Goal: Navigation & Orientation: Find specific page/section

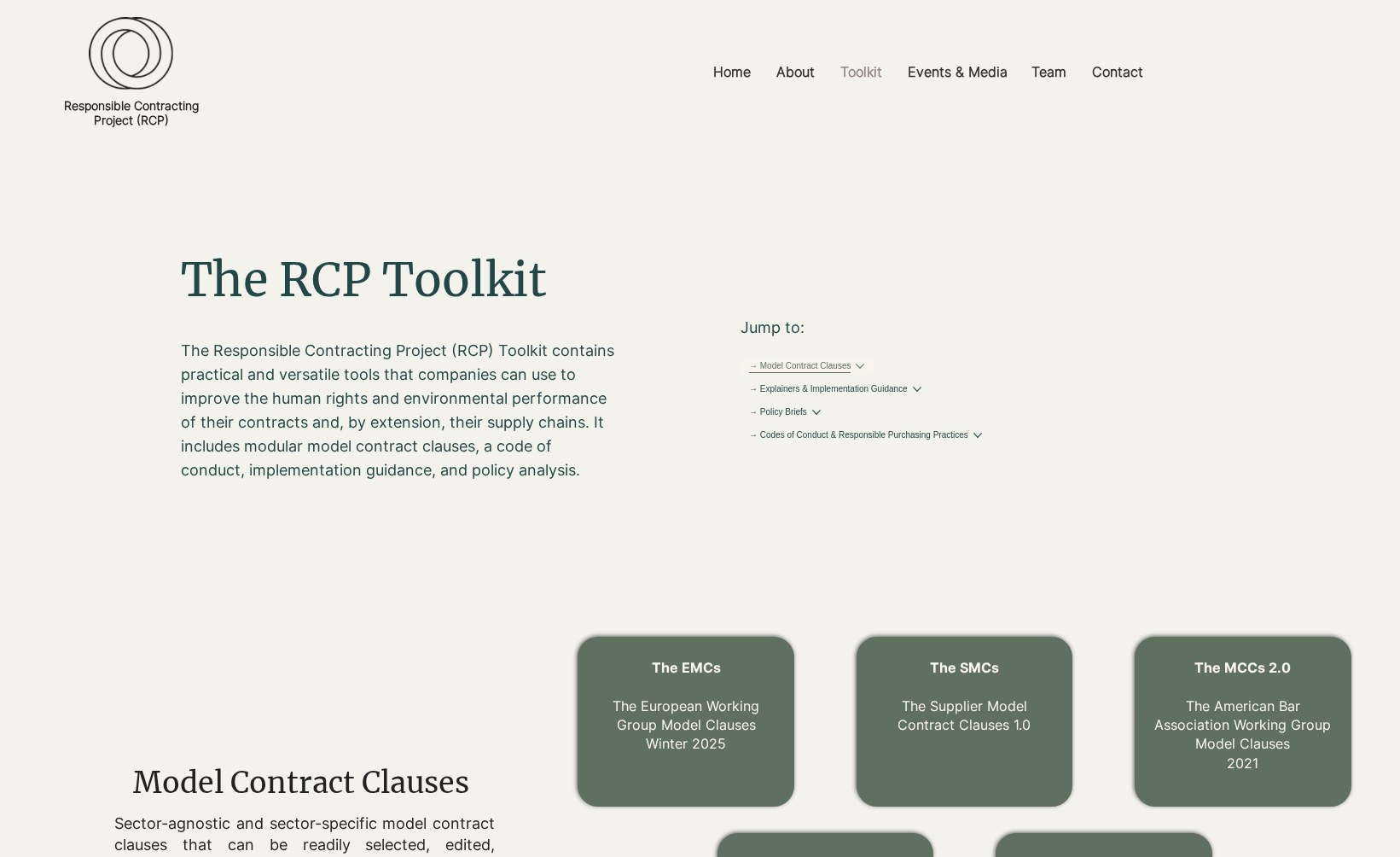
click at [864, 370] on button "More → Model Contract Clauses pages" at bounding box center [860, 366] width 9 height 9
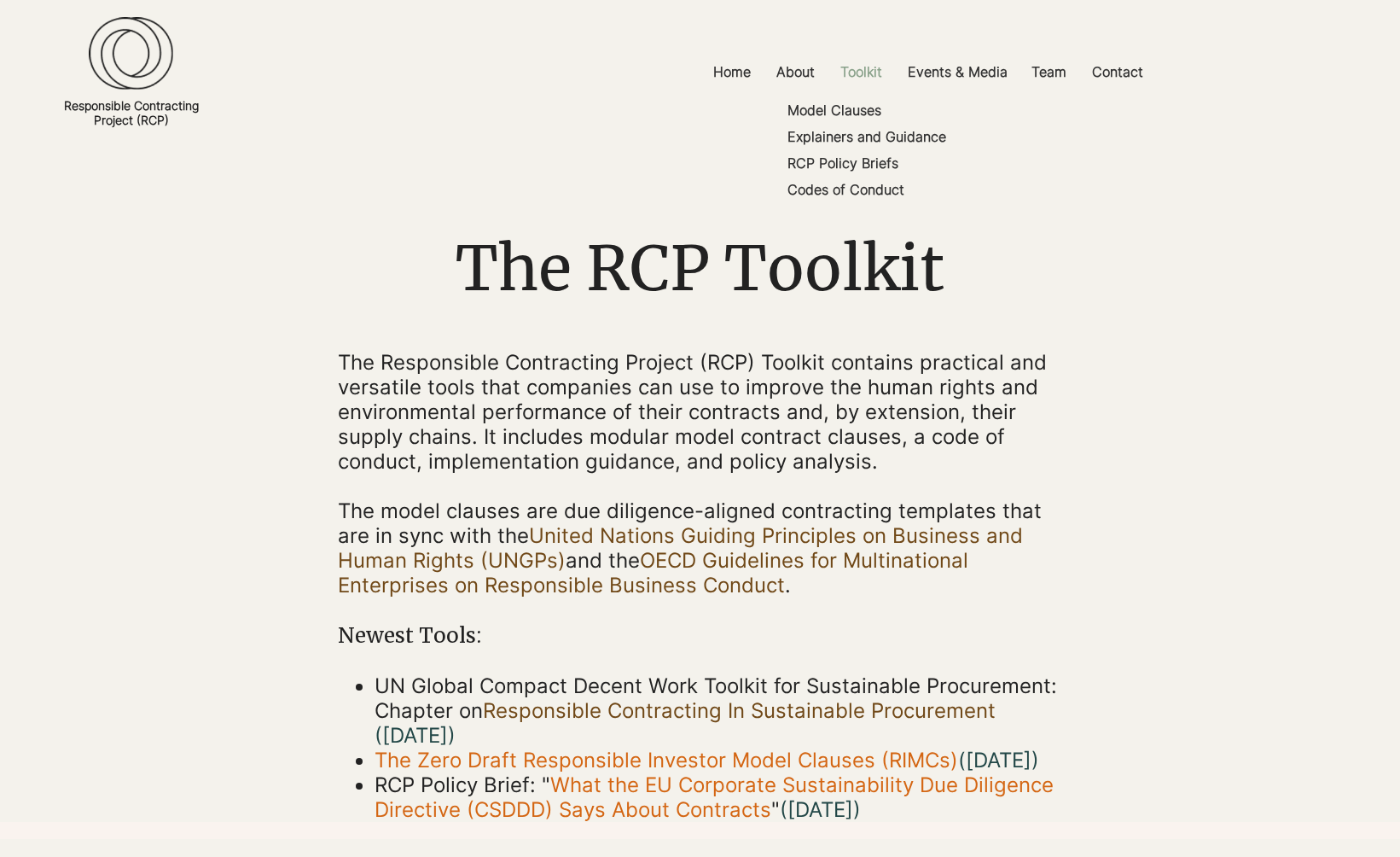
click at [873, 85] on p "Toolkit" at bounding box center [861, 71] width 59 height 38
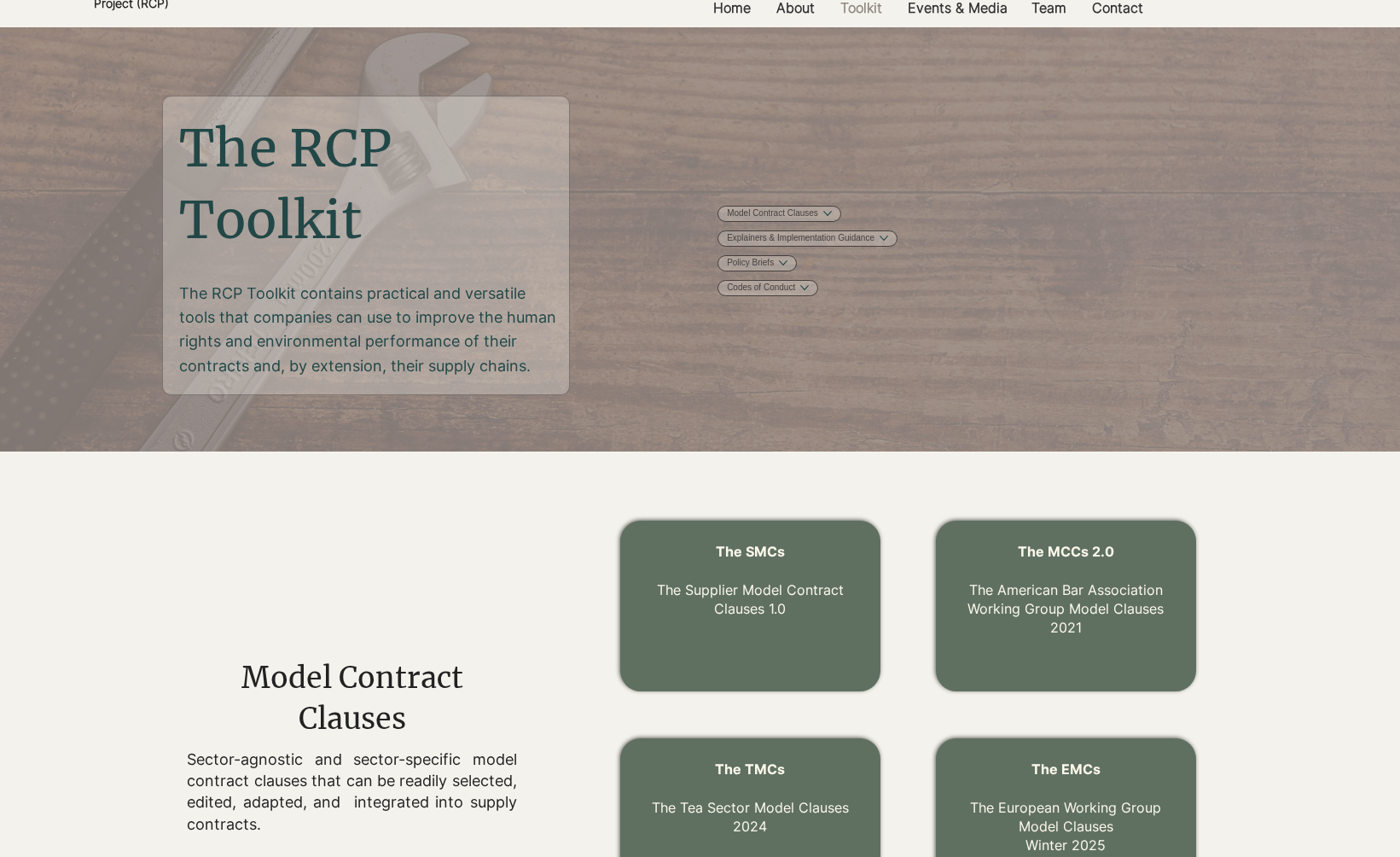
scroll to position [121, 0]
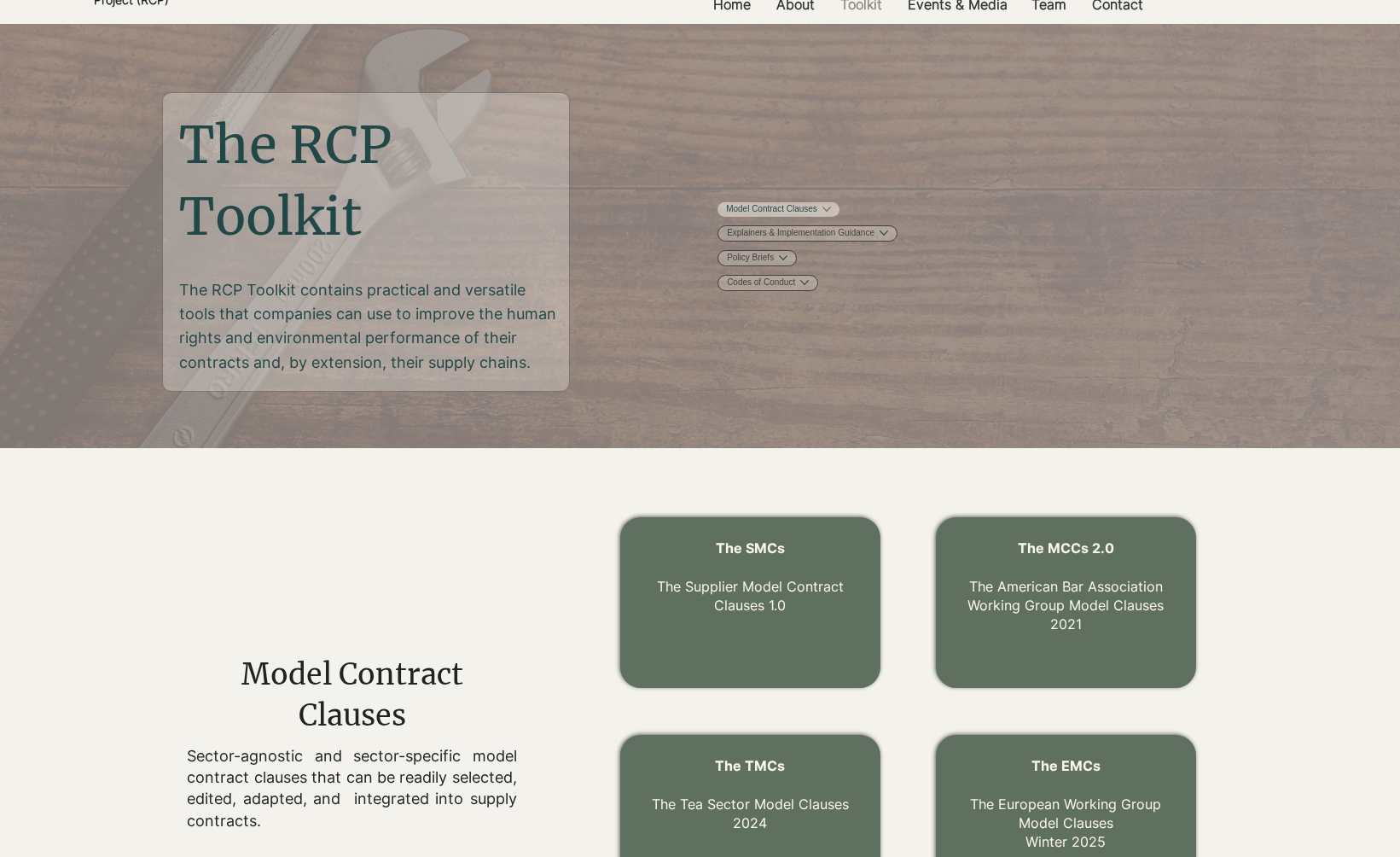
click at [831, 213] on button "More Model Contract Clauses pages" at bounding box center [827, 209] width 9 height 9
click at [887, 238] on button "More Explainers & Implementation Guidance pages" at bounding box center [883, 234] width 9 height 9
click at [887, 238] on icon "More Explainers & Implementation Guidance pages" at bounding box center [883, 234] width 9 height 9
click at [786, 262] on button "More Policy Briefs pages" at bounding box center [783, 259] width 9 height 9
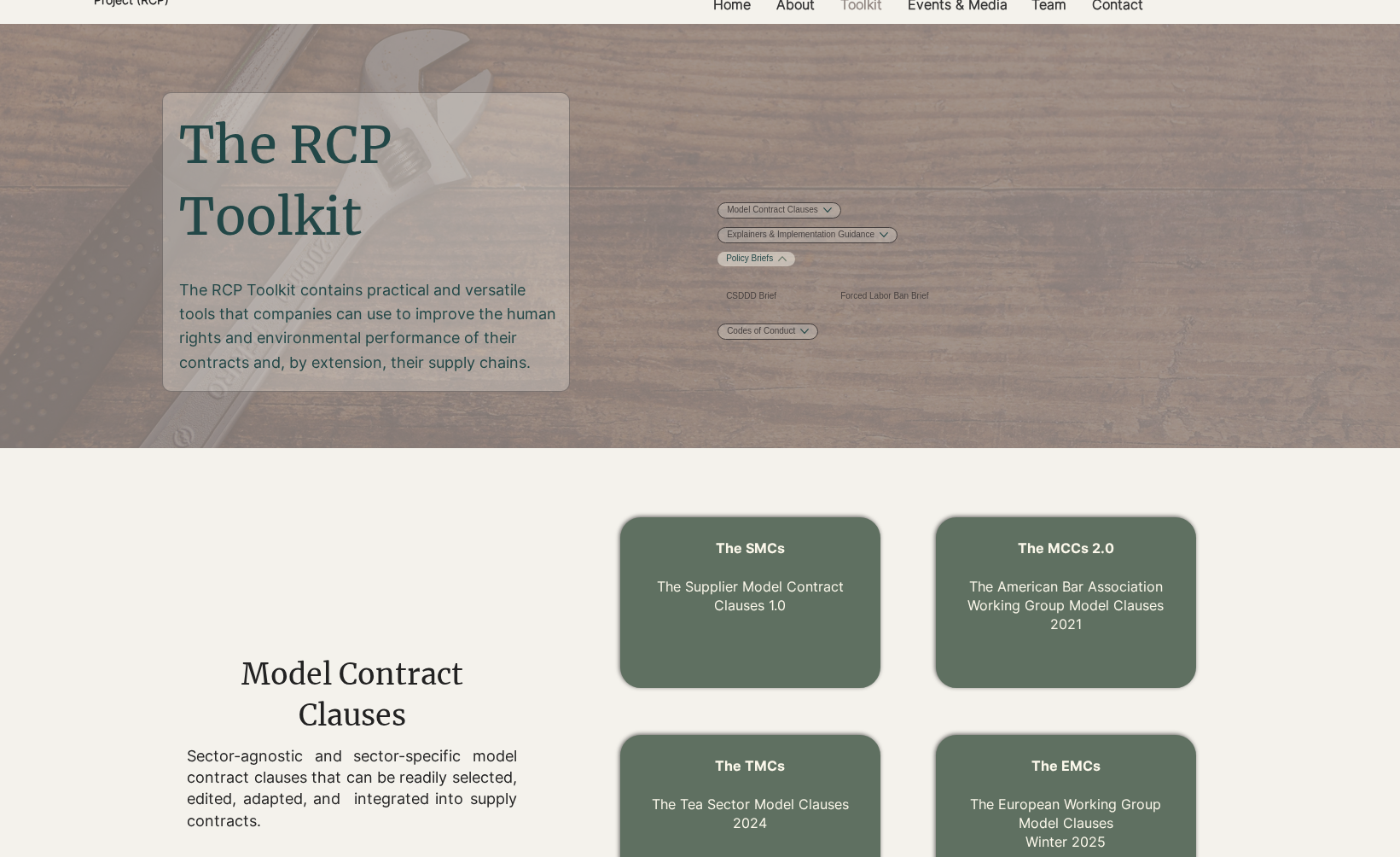
click at [786, 262] on icon "More Policy Briefs pages" at bounding box center [783, 259] width 9 height 9
click at [808, 287] on button "More Codes of Conduct pages" at bounding box center [804, 284] width 9 height 9
click at [808, 287] on icon "More Codes of Conduct pages" at bounding box center [804, 284] width 9 height 9
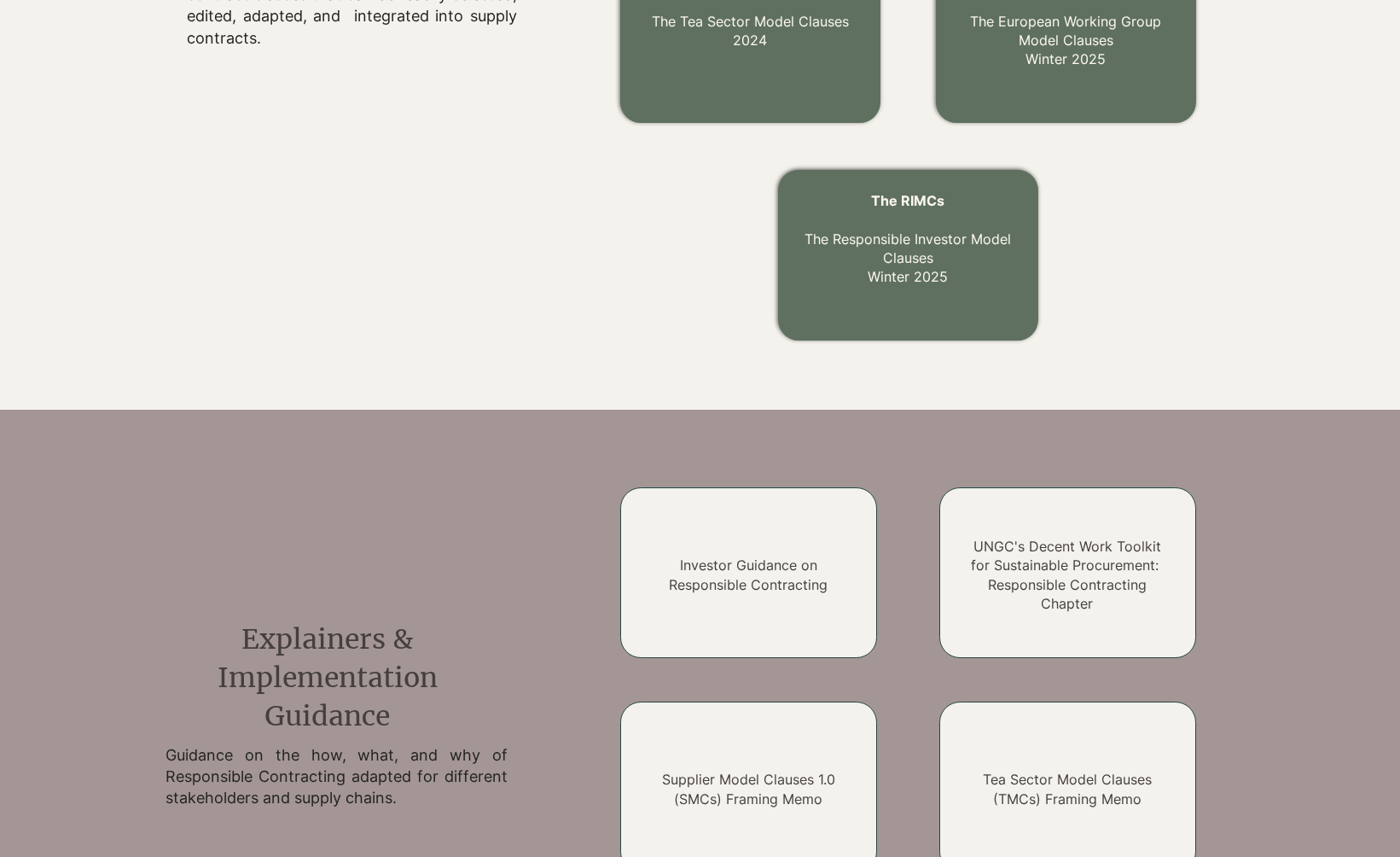
scroll to position [918, 0]
